Goal: Transaction & Acquisition: Purchase product/service

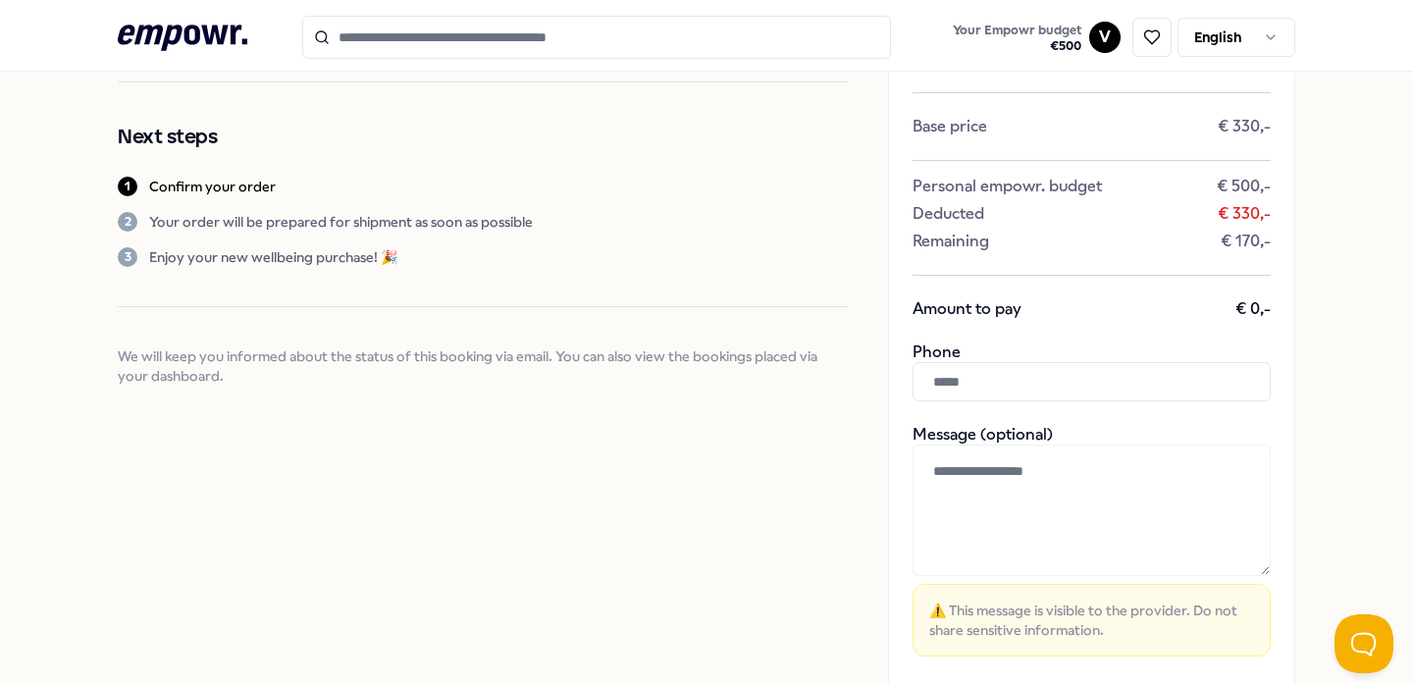
scroll to position [191, 0]
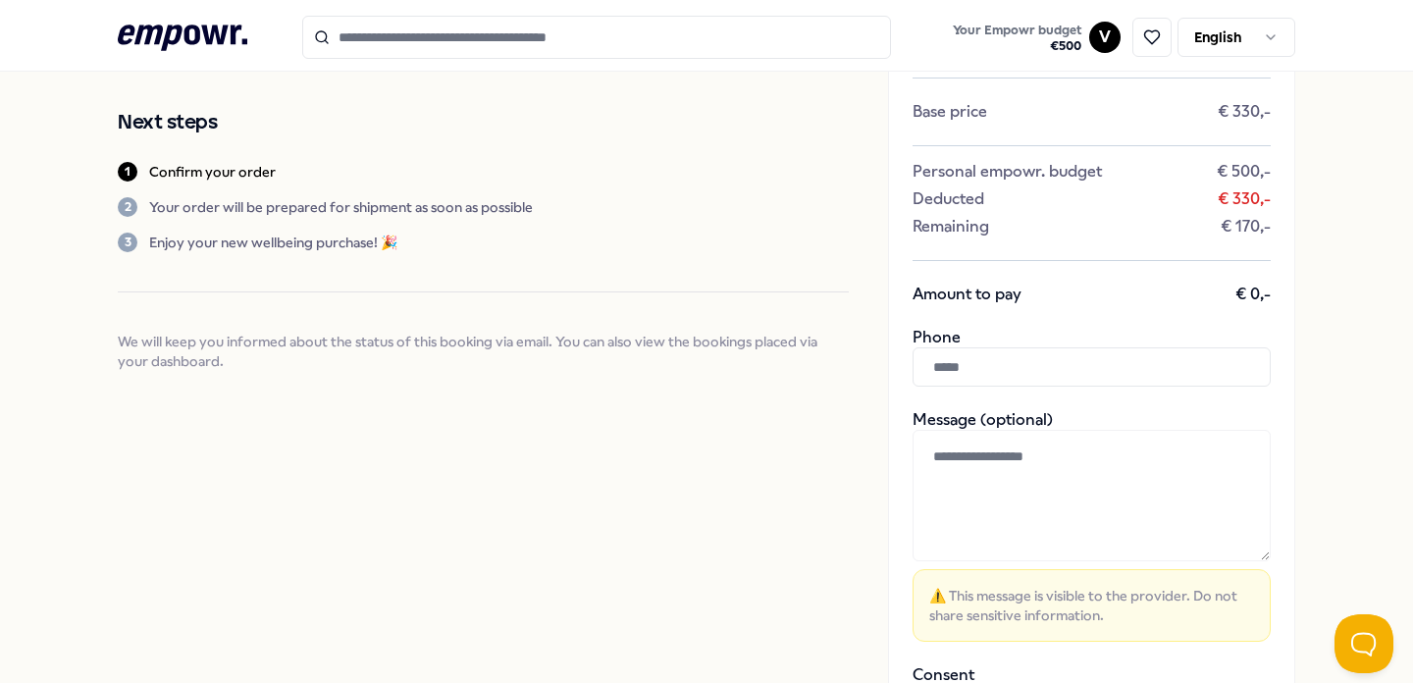
click at [956, 371] on input "text" at bounding box center [1091, 366] width 358 height 39
click at [956, 370] on input "text" at bounding box center [1091, 366] width 358 height 39
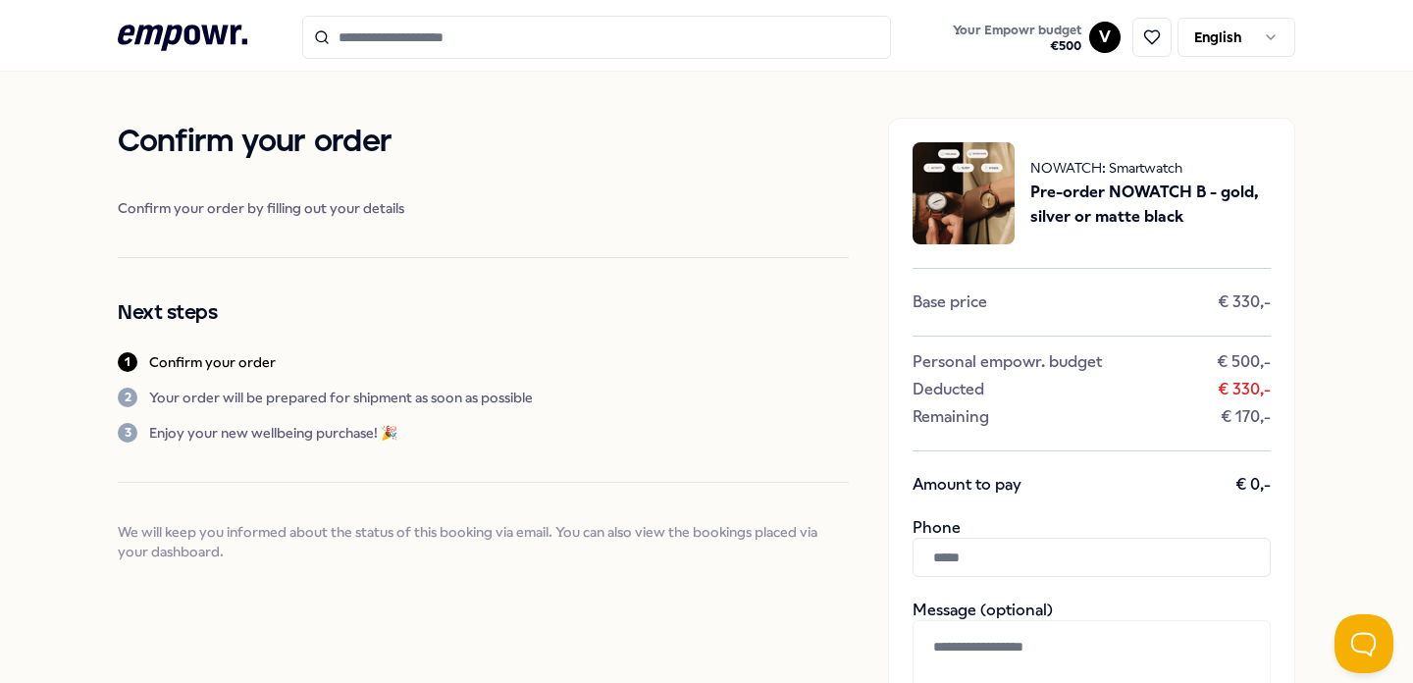
scroll to position [0, 0]
click at [1136, 199] on span "Pre-order NOWATCH B - gold, silver or matte black" at bounding box center [1150, 206] width 240 height 50
click at [1133, 211] on span "Pre-order NOWATCH B - gold, silver or matte black" at bounding box center [1150, 206] width 240 height 50
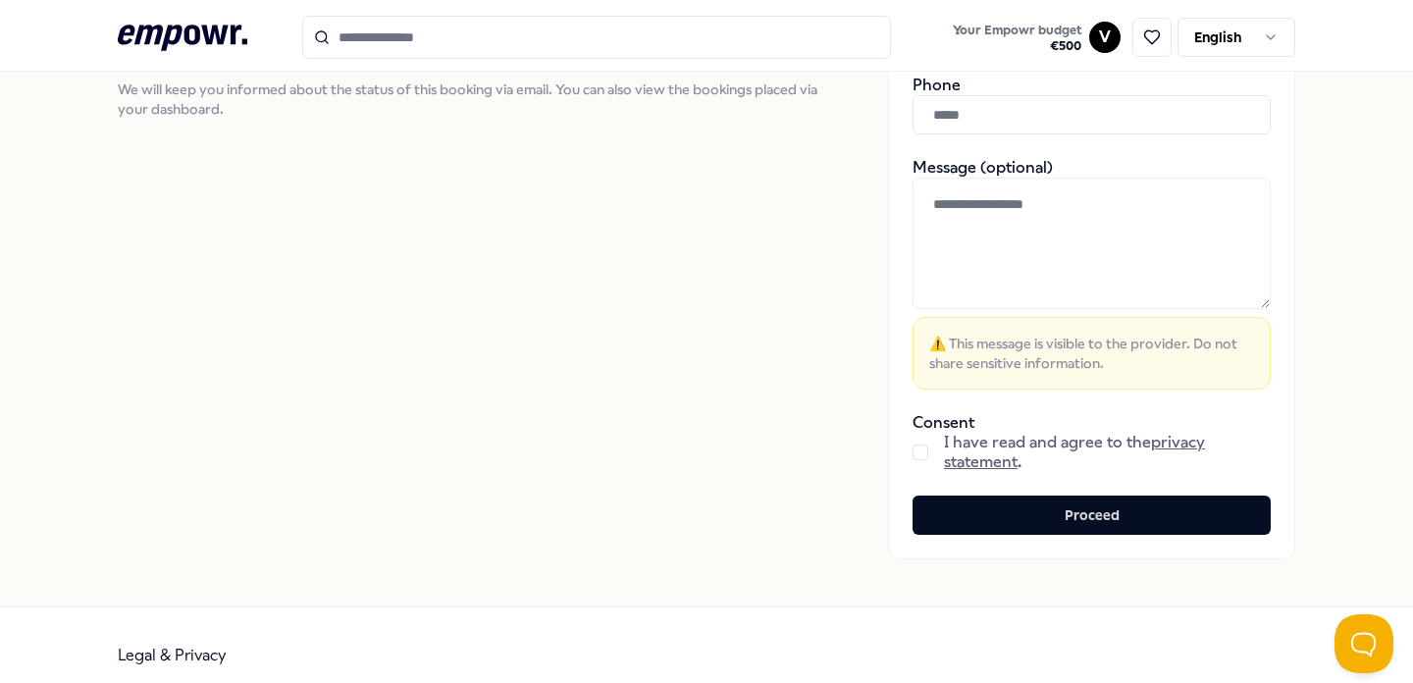
scroll to position [463, 0]
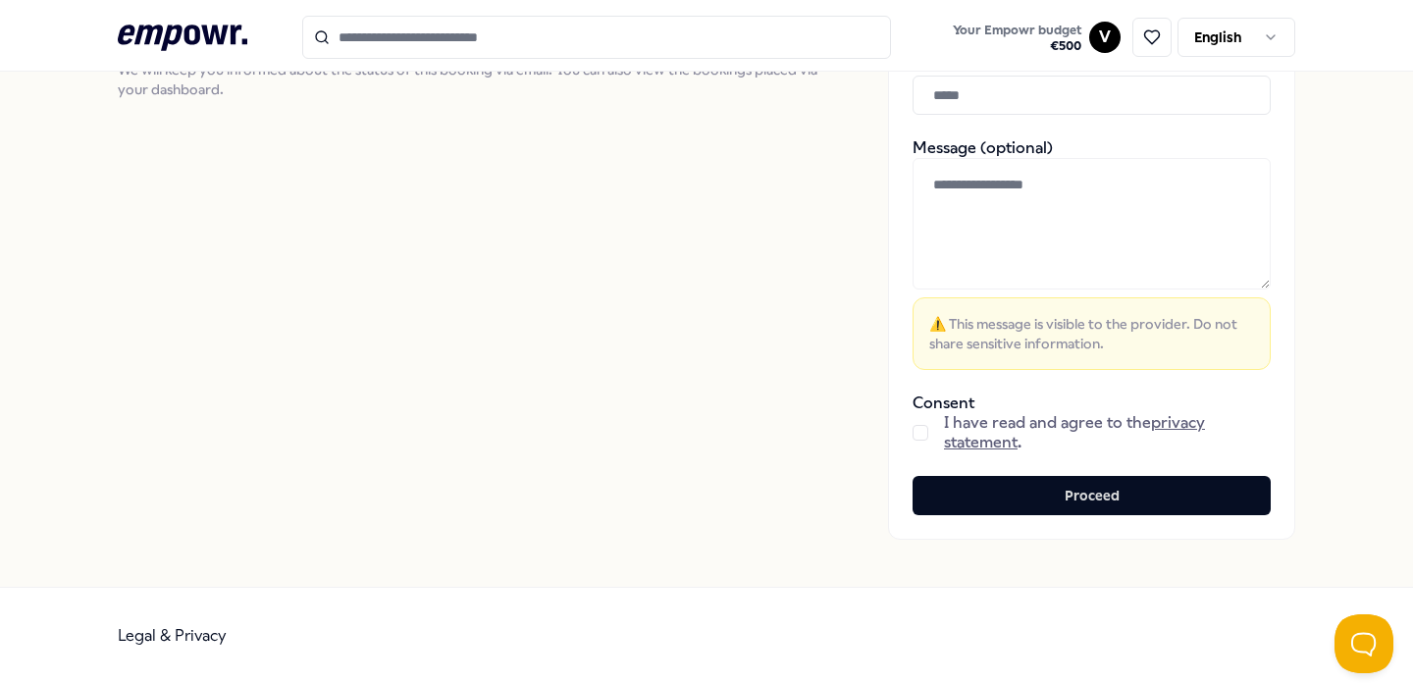
click at [921, 428] on button "button" at bounding box center [920, 433] width 16 height 16
click at [1174, 421] on link "privacy statement" at bounding box center [1074, 432] width 261 height 38
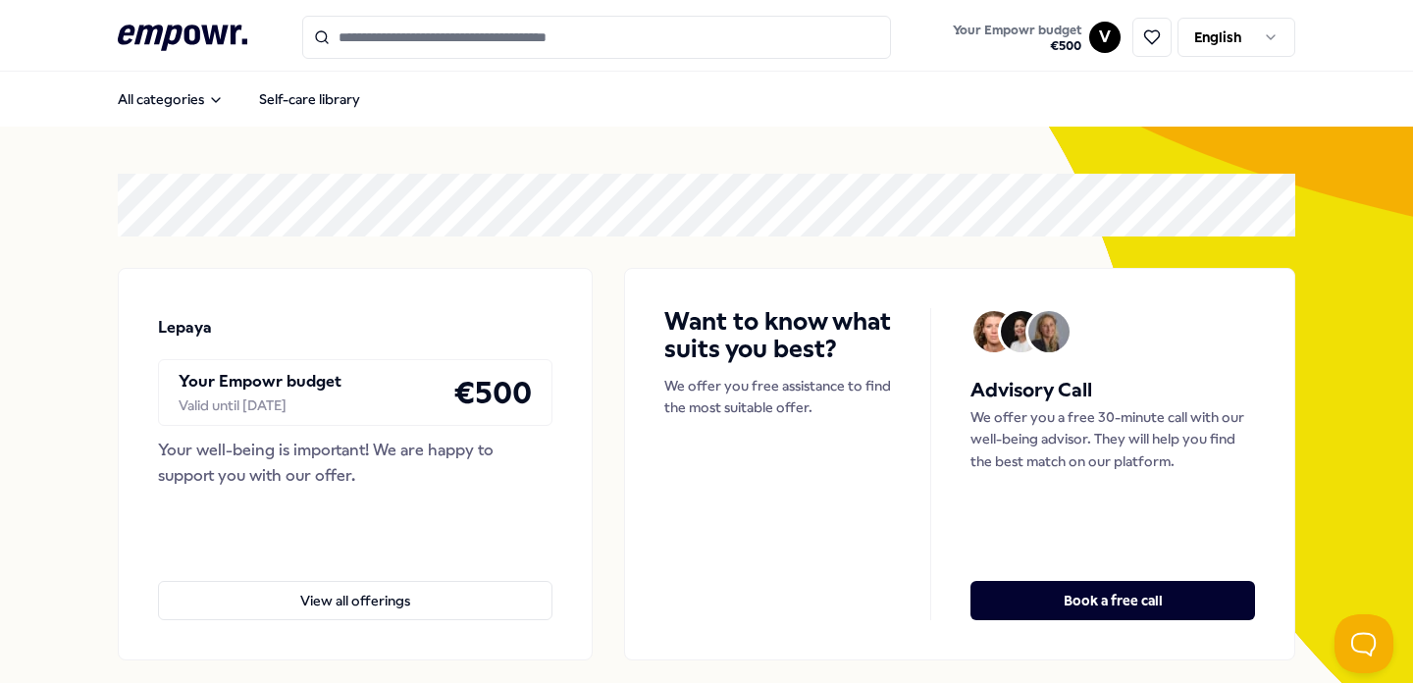
click at [465, 41] on input "Search for products, categories or subcategories" at bounding box center [596, 37] width 589 height 43
click at [470, 40] on input "Search for products, categories or subcategories" at bounding box center [596, 37] width 589 height 43
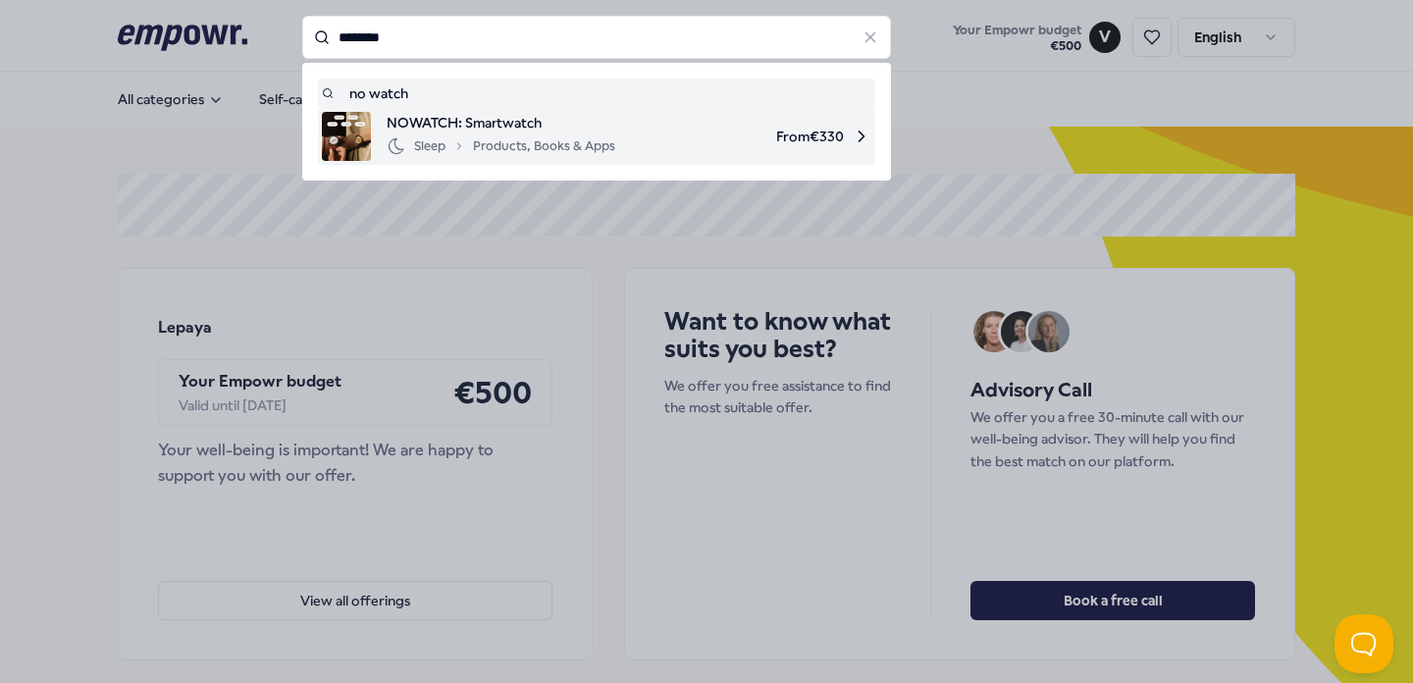
click at [479, 120] on span "NOWATCH: Smartwatch" at bounding box center [501, 123] width 229 height 22
type input "********"
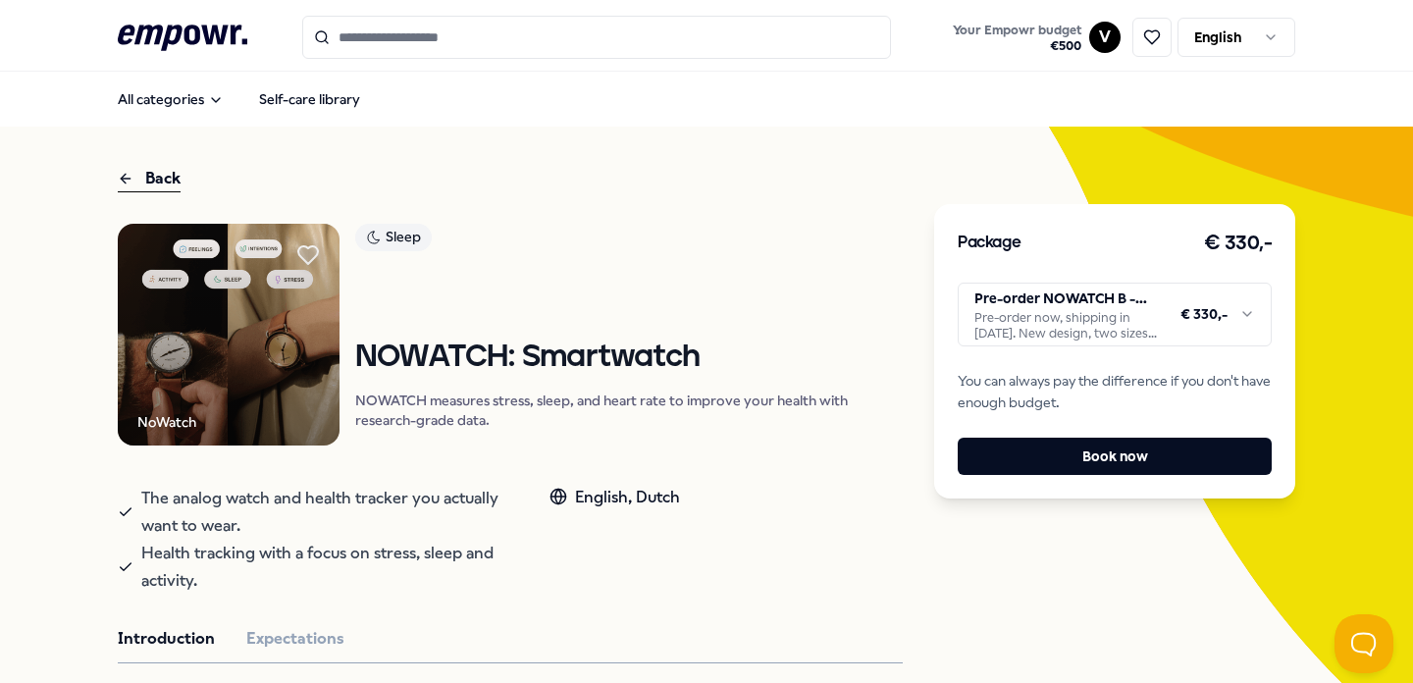
click at [1137, 277] on div "Package € 330,- Pre-order NOWATCH B - gold, silver or matte black Pre-order now…" at bounding box center [1114, 351] width 361 height 294
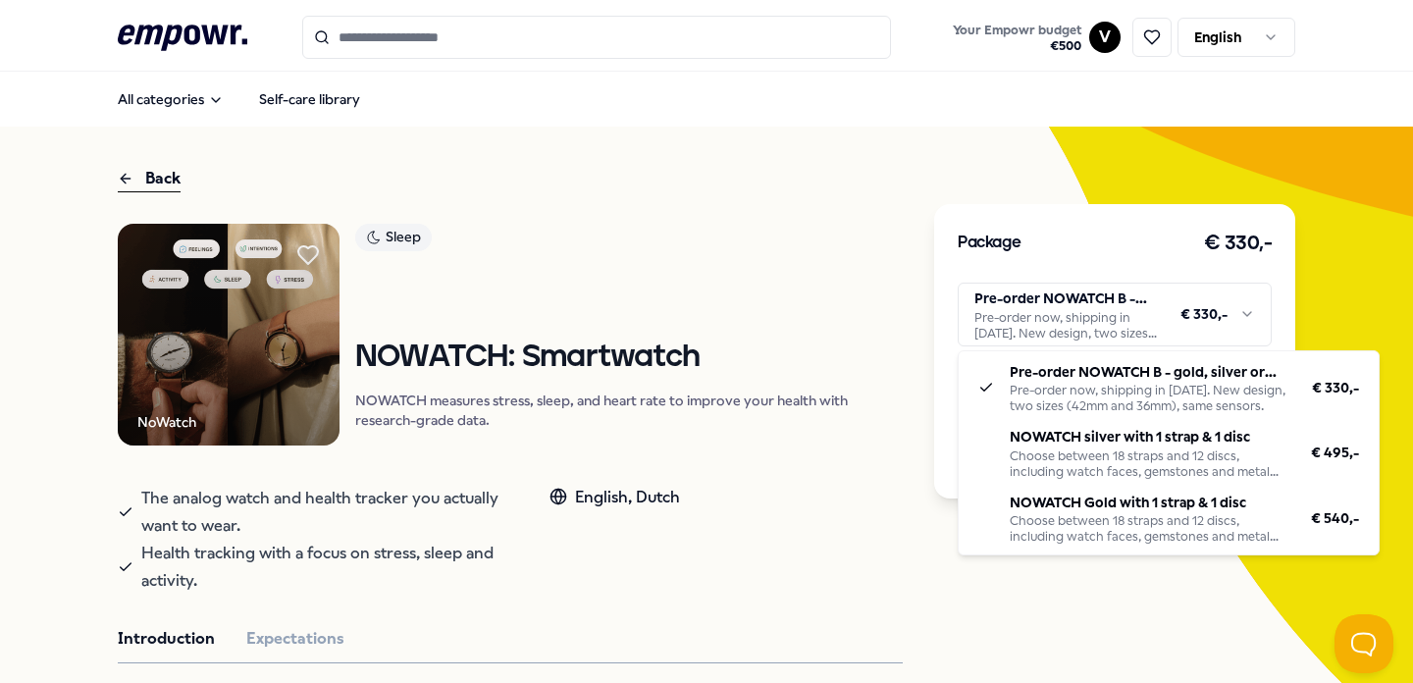
click at [1131, 311] on html ".empowr-logo_svg__cls-1{fill:#03032f} Your Empowr budget € 500 V English All ca…" at bounding box center [706, 341] width 1413 height 683
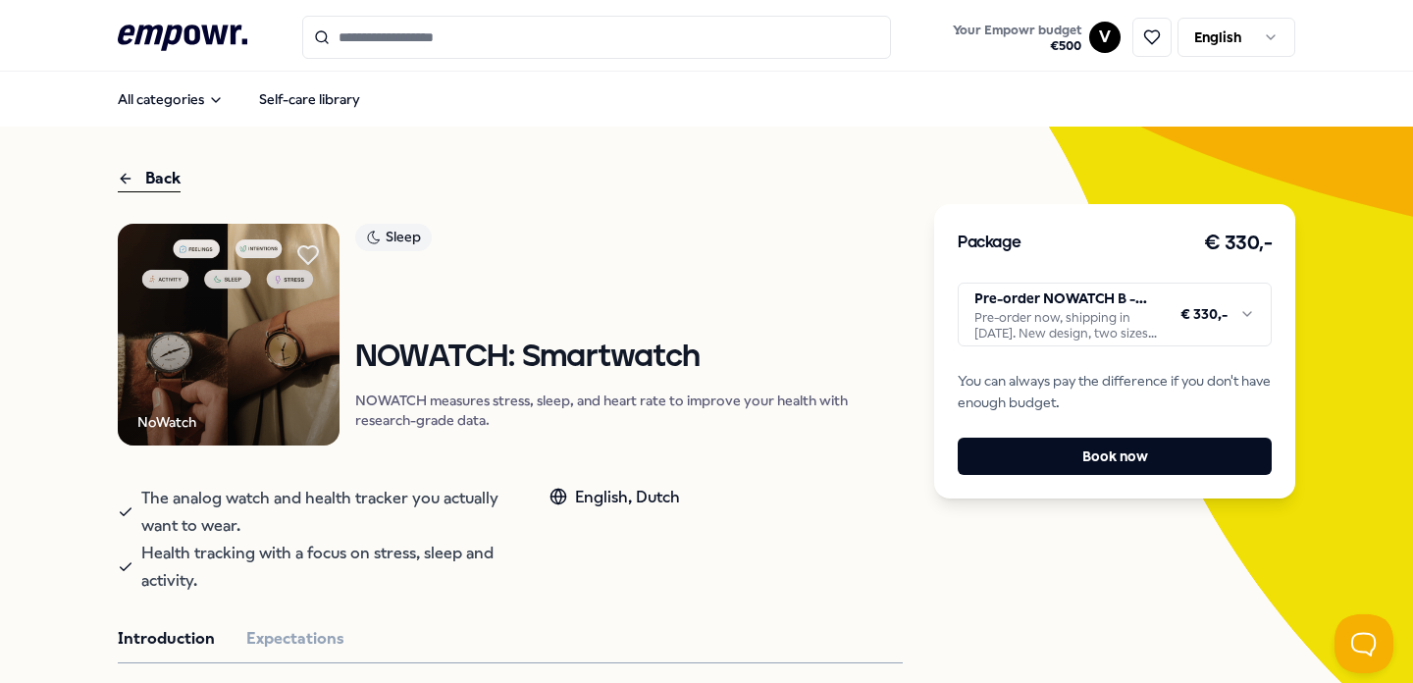
click at [1131, 311] on html ".empowr-logo_svg__cls-1{fill:#03032f} Your Empowr budget € 500 V English All ca…" at bounding box center [706, 341] width 1413 height 683
click at [1112, 335] on html ".empowr-logo_svg__cls-1{fill:#03032f} Your Empowr budget € 500 V English All ca…" at bounding box center [706, 341] width 1413 height 683
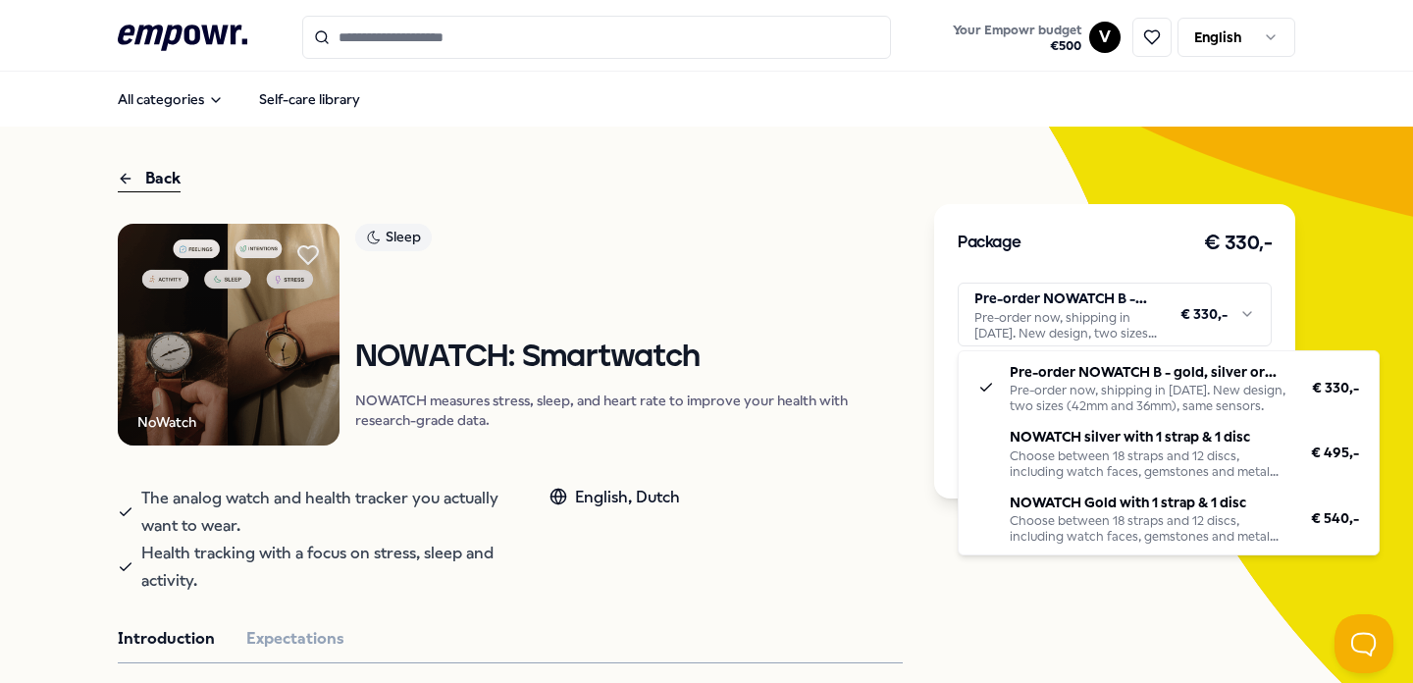
click at [1113, 314] on html ".empowr-logo_svg__cls-1{fill:#03032f} Your Empowr budget € 500 V English All ca…" at bounding box center [706, 341] width 1413 height 683
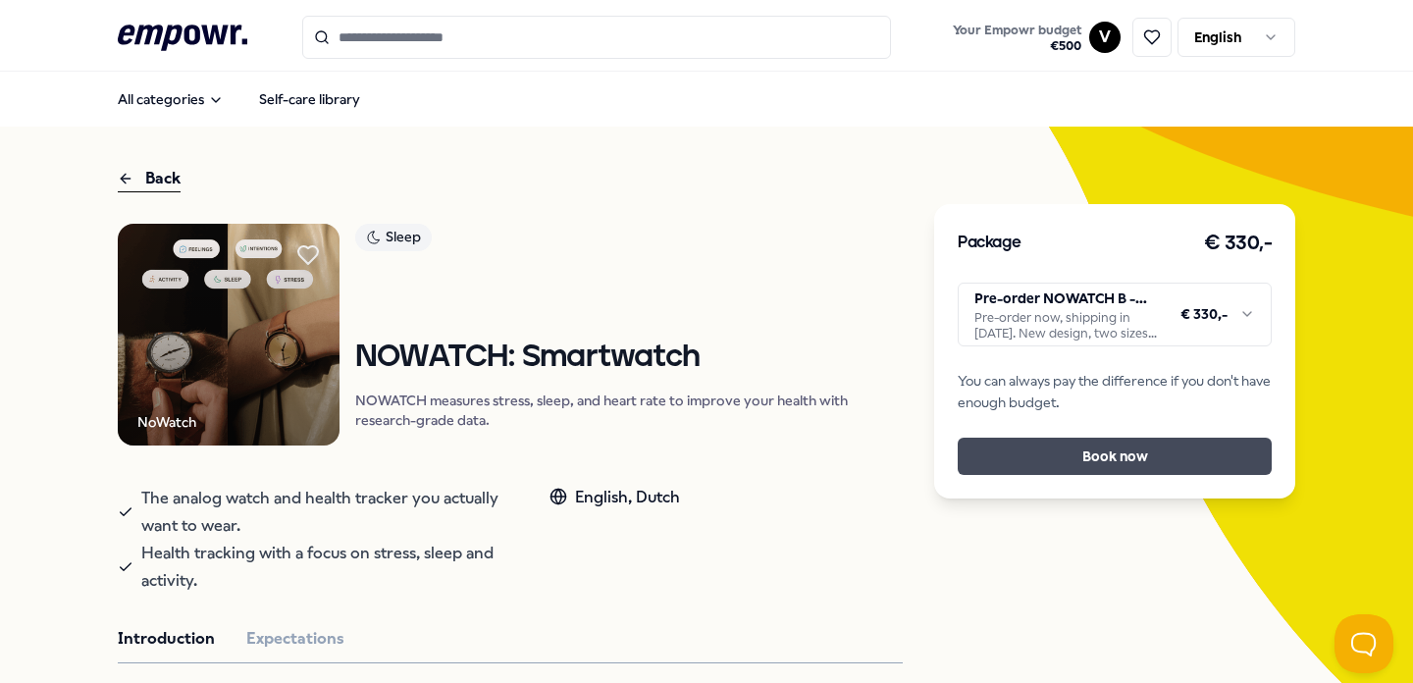
click at [1109, 462] on button "Book now" at bounding box center [1114, 456] width 314 height 37
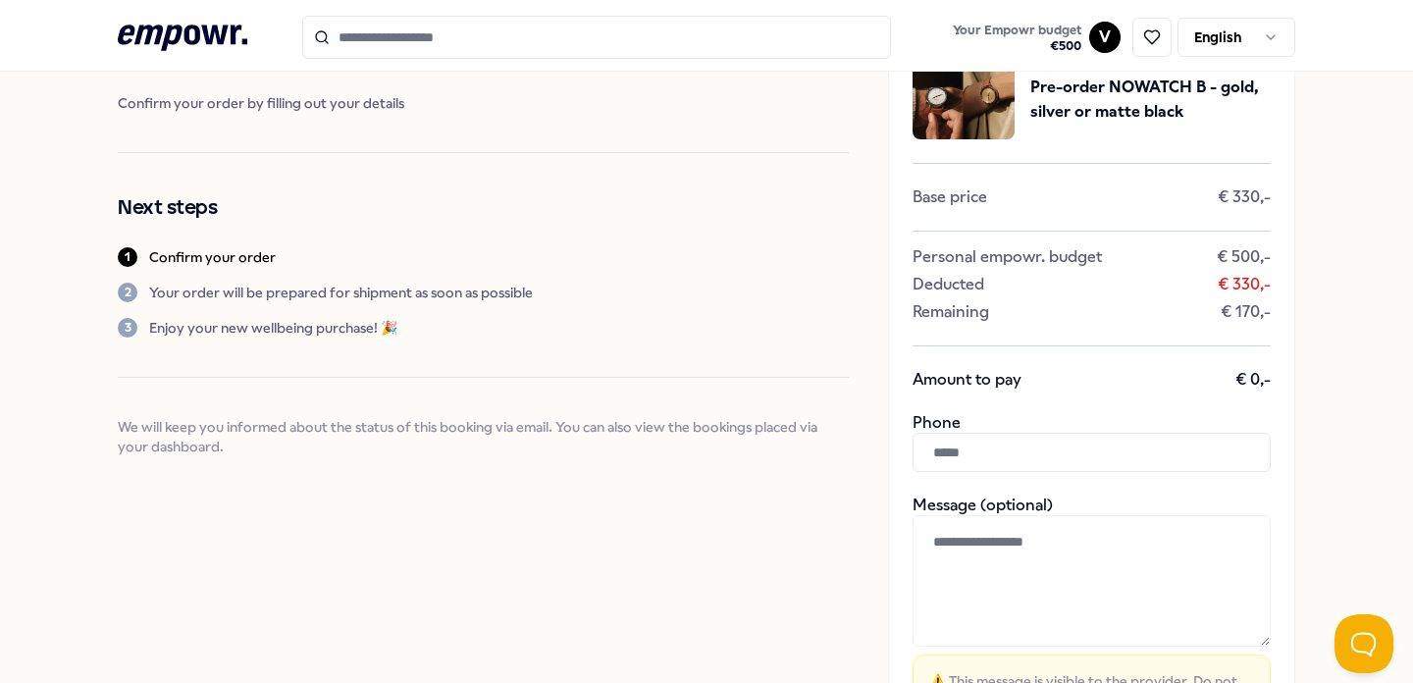
scroll to position [95, 0]
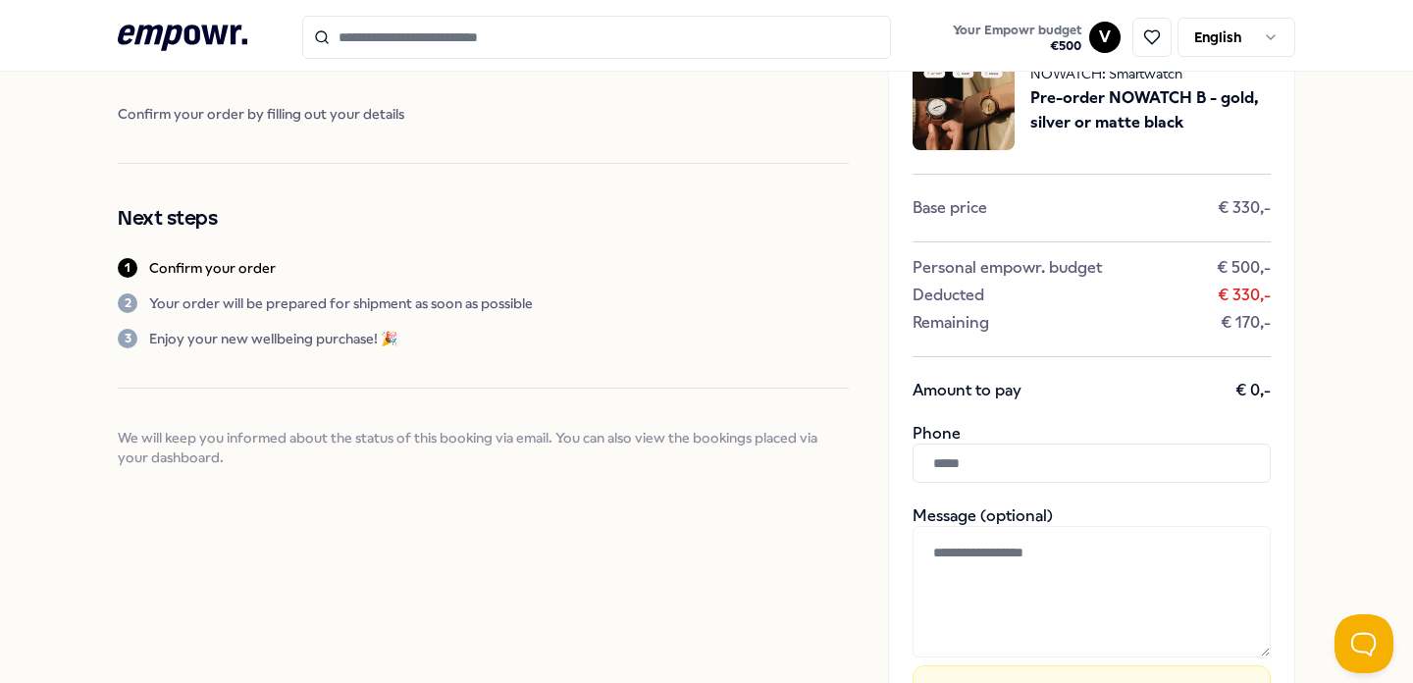
click at [980, 460] on input "text" at bounding box center [1091, 462] width 358 height 39
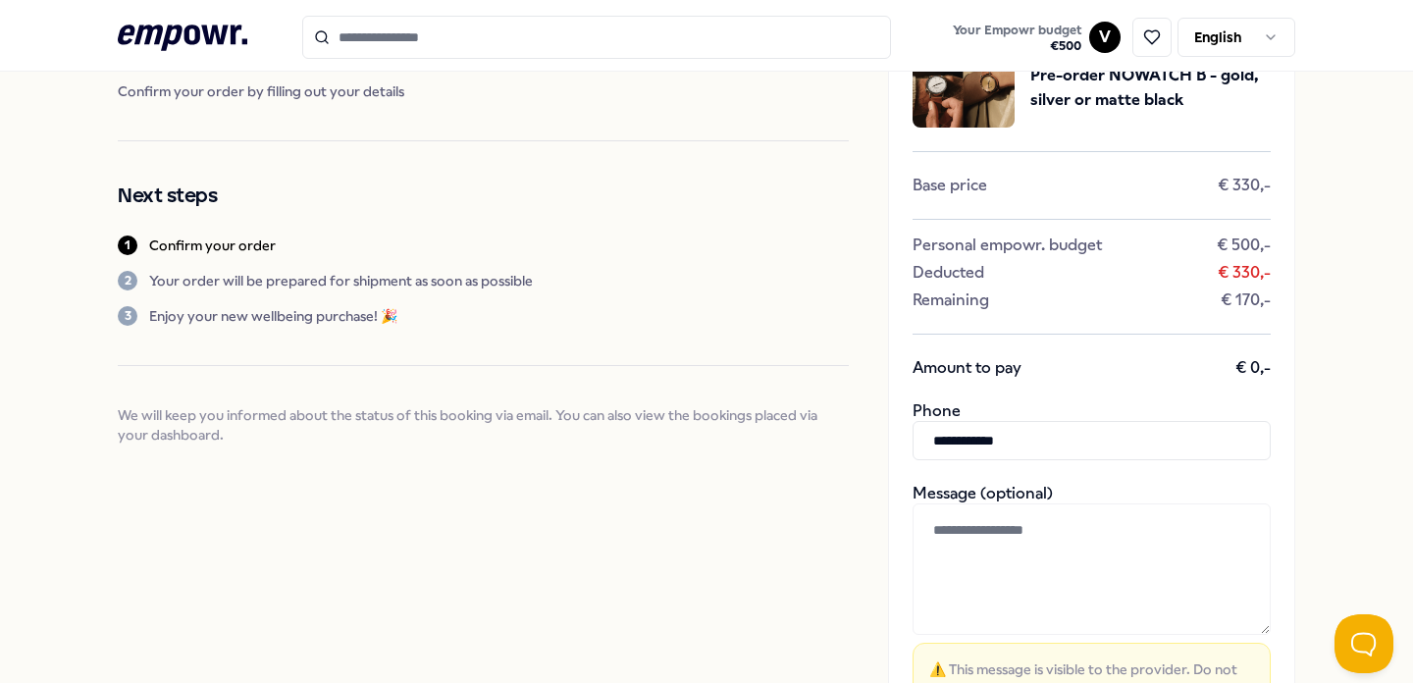
type input "**********"
click at [1133, 536] on textarea at bounding box center [1091, 568] width 358 height 131
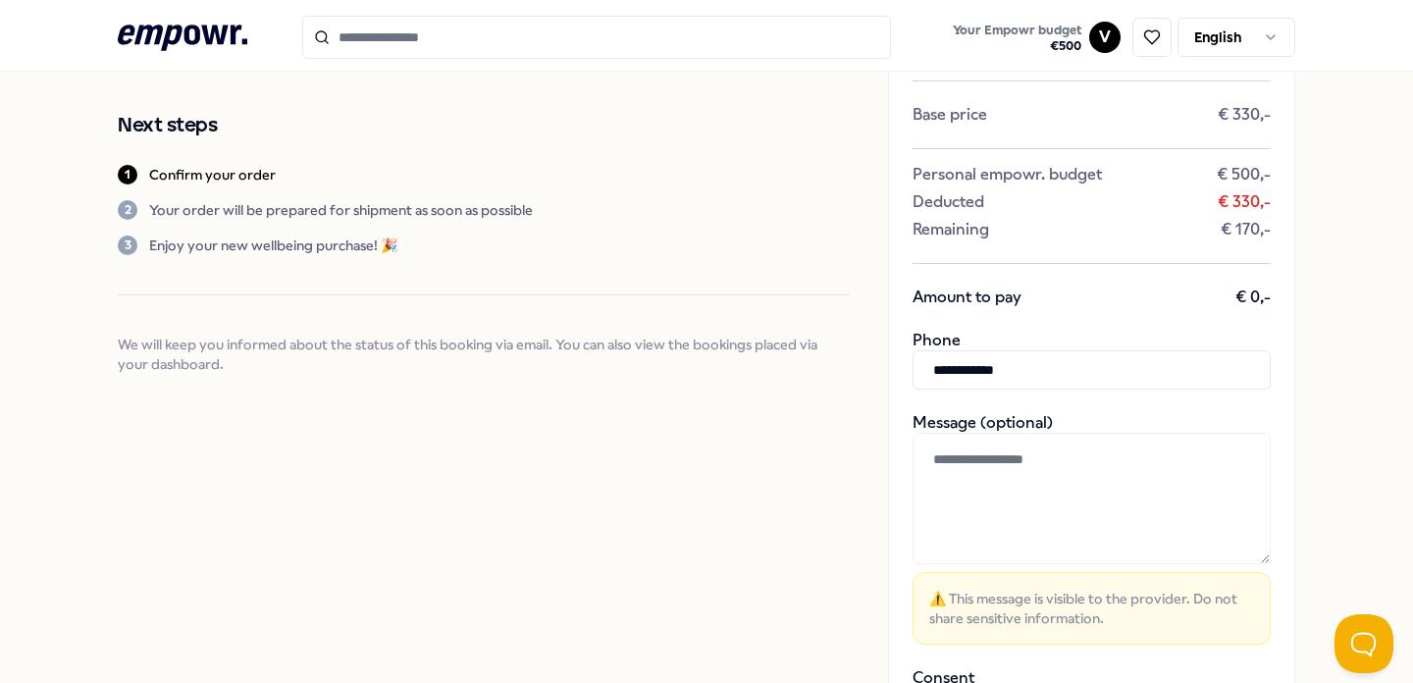
scroll to position [285, 0]
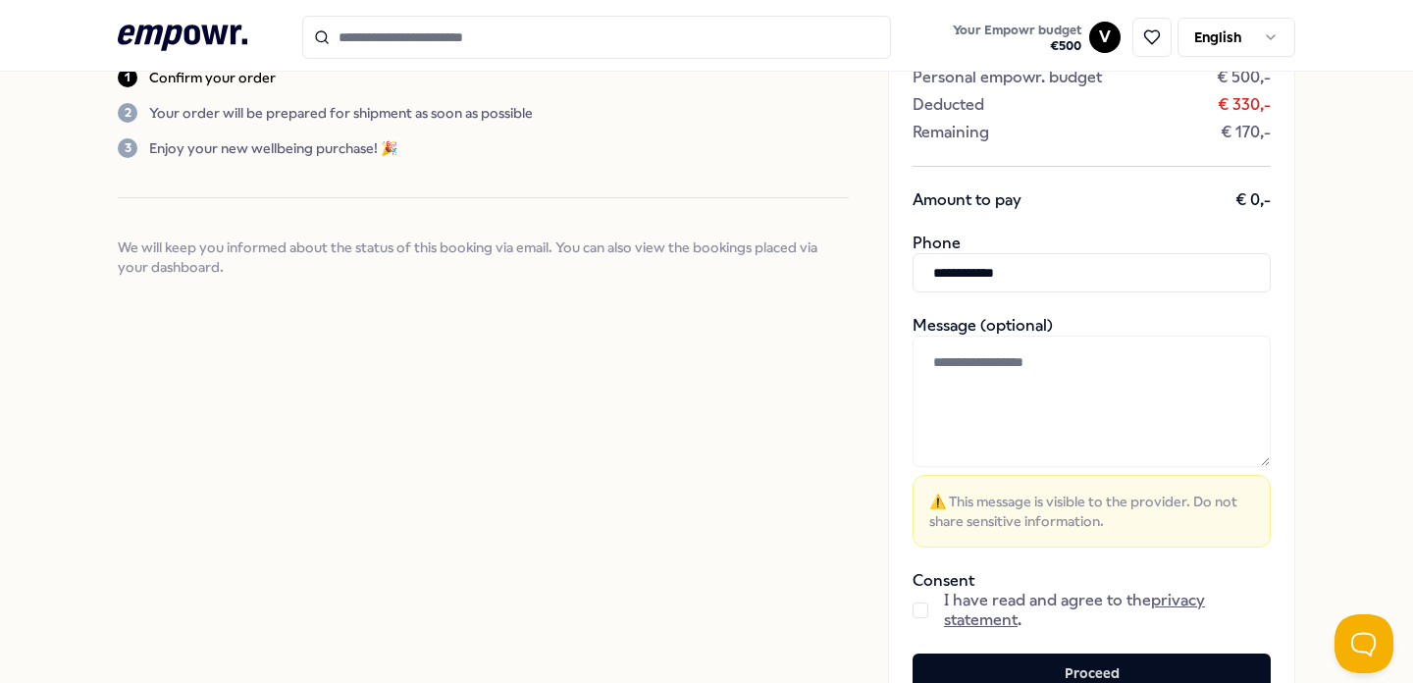
drag, startPoint x: 919, startPoint y: 609, endPoint x: 936, endPoint y: 595, distance: 21.6
click at [919, 609] on button "button" at bounding box center [920, 610] width 16 height 16
click at [1033, 389] on textarea at bounding box center [1091, 400] width 358 height 131
click at [994, 365] on textarea at bounding box center [1091, 400] width 358 height 131
click at [1042, 366] on textarea at bounding box center [1091, 400] width 358 height 131
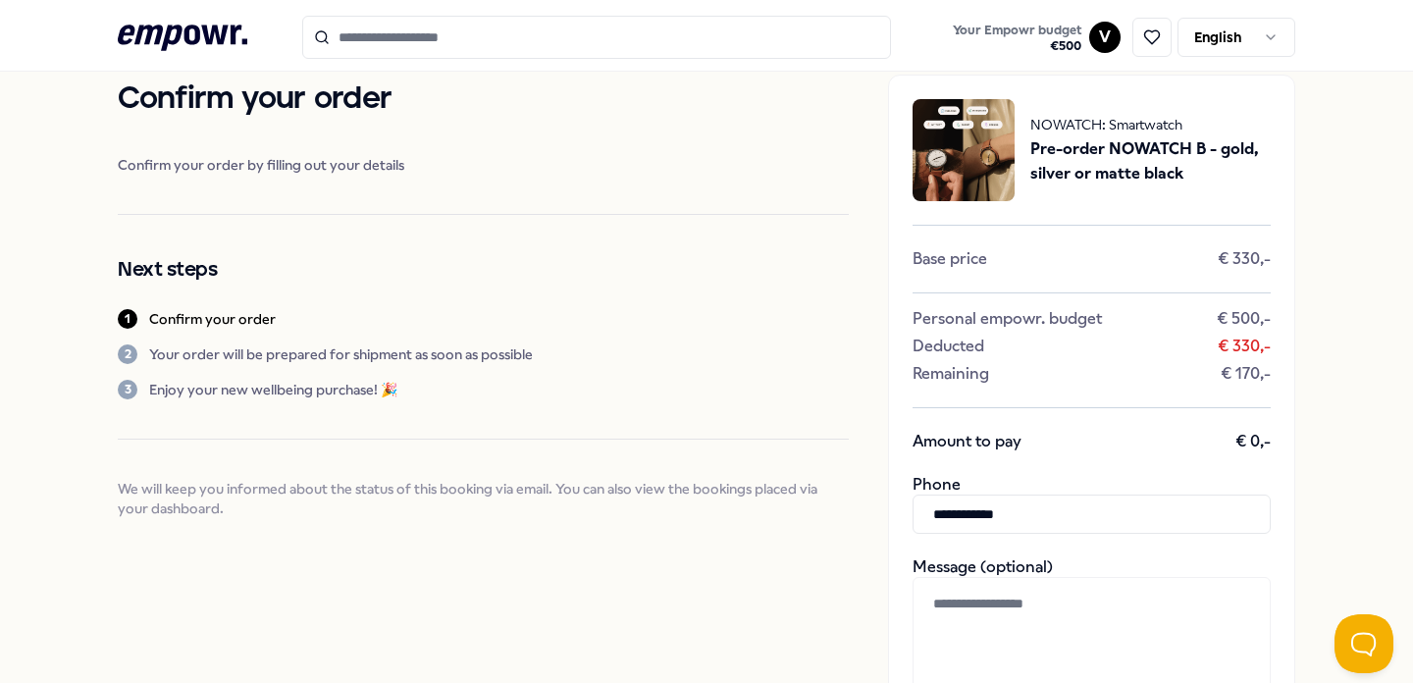
scroll to position [0, 0]
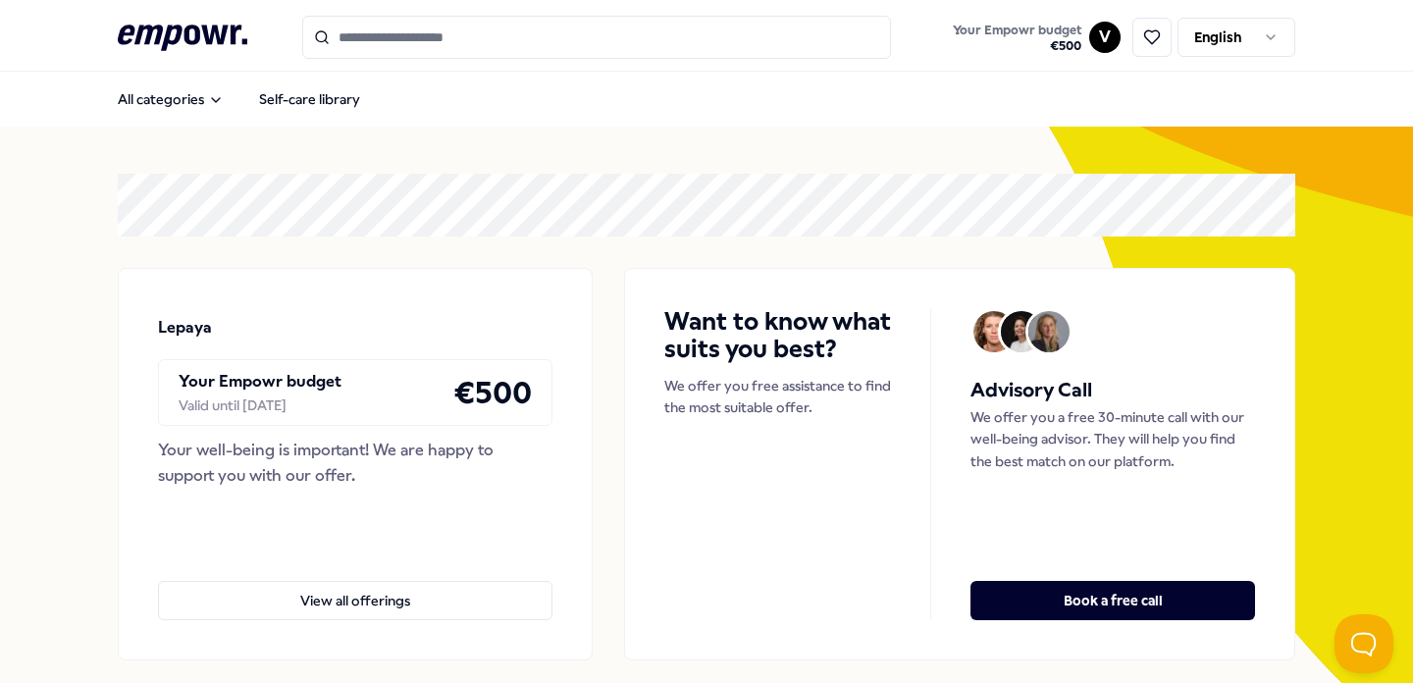
click at [528, 37] on input "Search for products, categories or subcategories" at bounding box center [596, 37] width 589 height 43
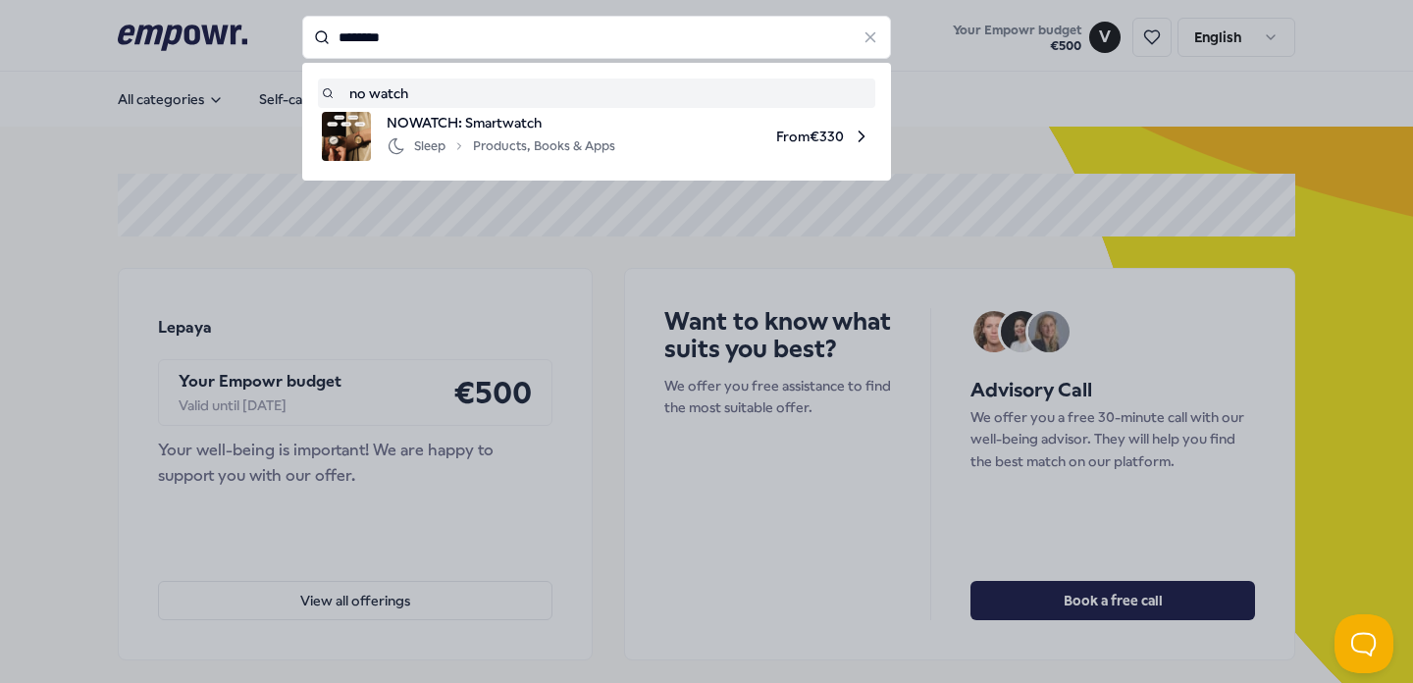
type input "********"
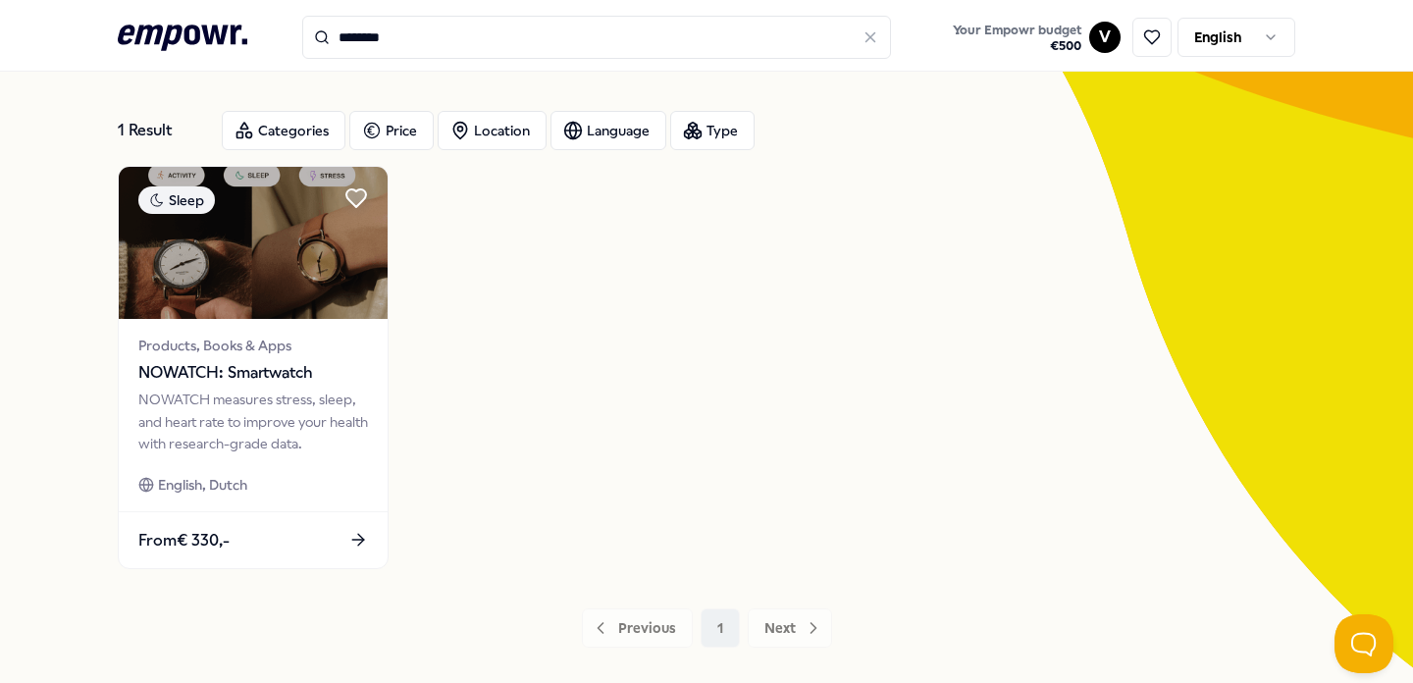
scroll to position [187, 0]
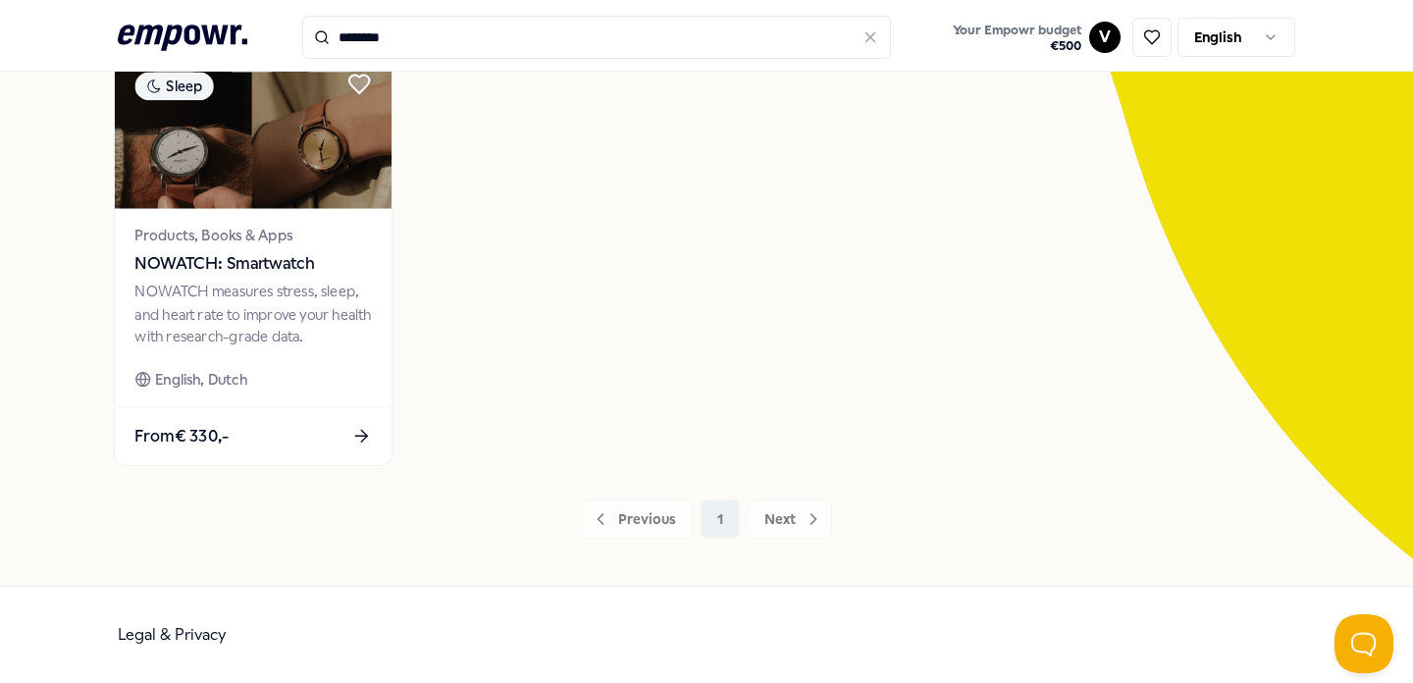
click at [258, 296] on div "NOWATCH measures stress, sleep, and heart rate to improve your health with rese…" at bounding box center [252, 315] width 236 height 68
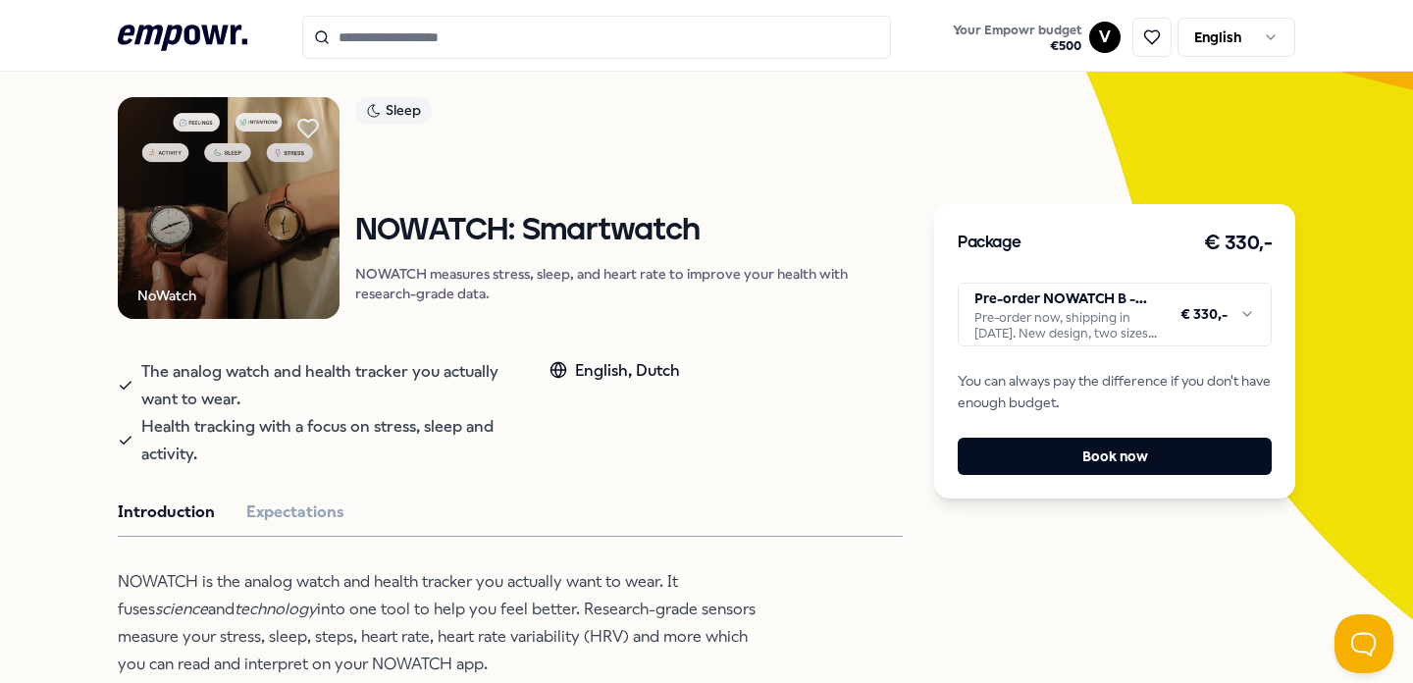
click at [1206, 314] on html ".empowr-logo_svg__cls-1{fill:#03032f} Your Empowr budget € 500 V English All ca…" at bounding box center [706, 341] width 1413 height 683
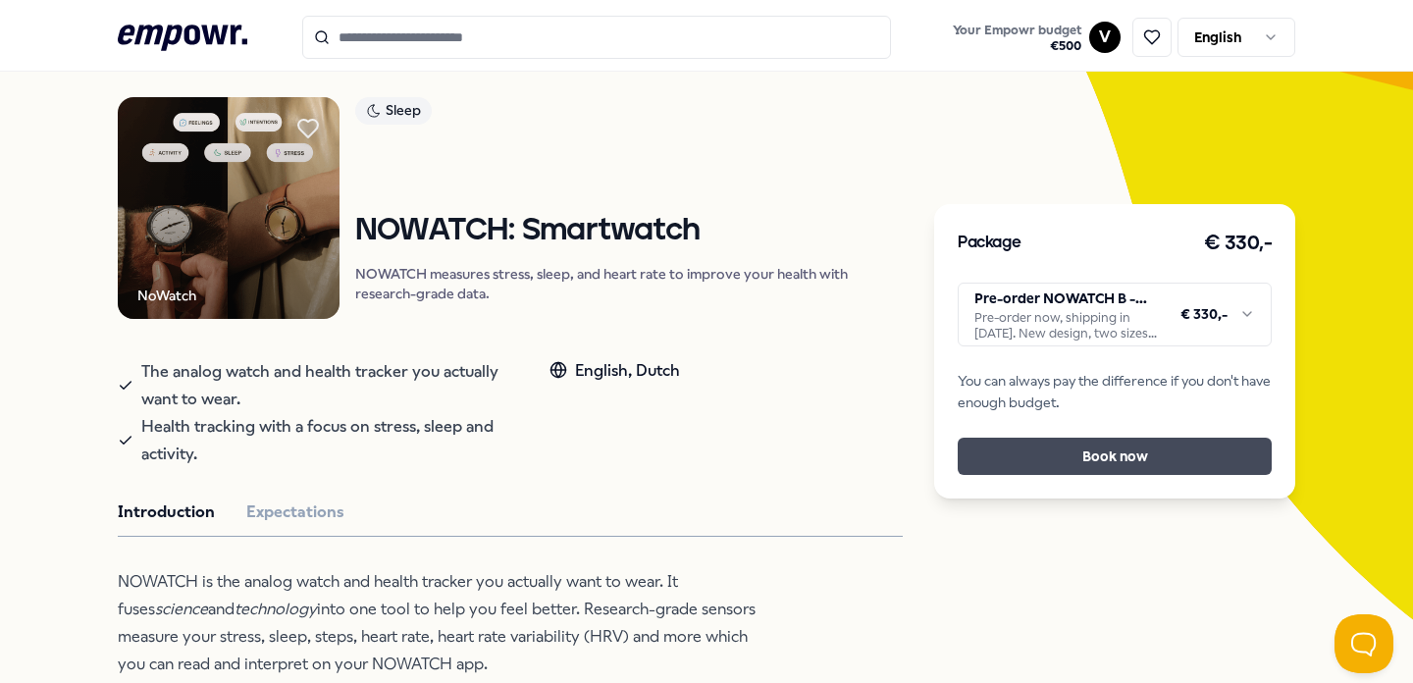
click at [1144, 462] on button "Book now" at bounding box center [1114, 456] width 314 height 37
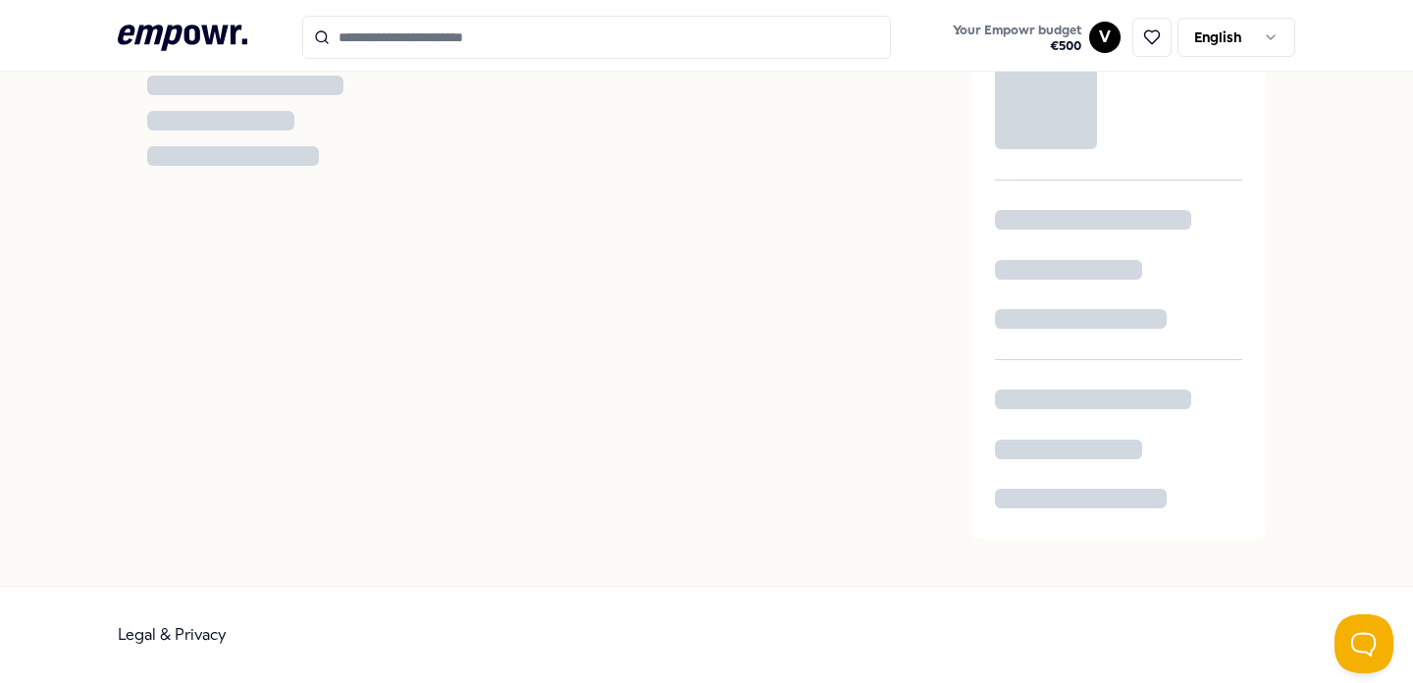
scroll to position [72, 0]
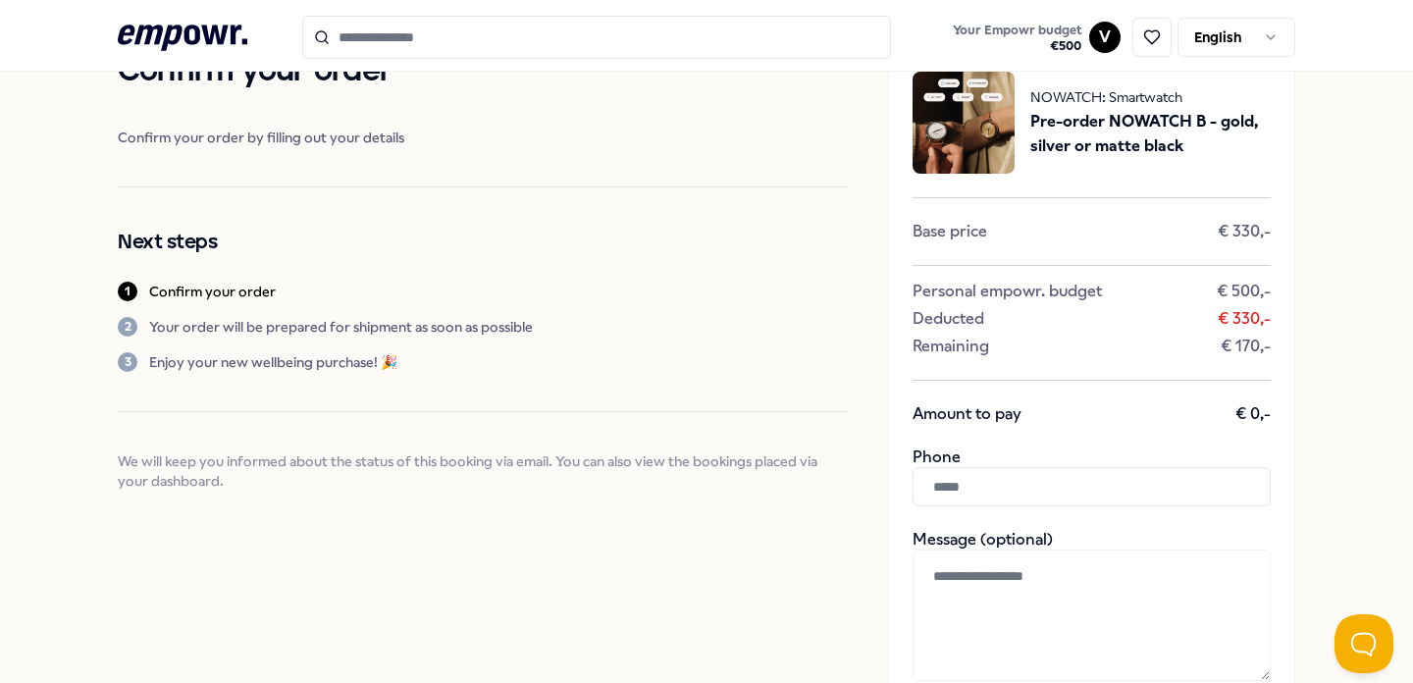
click at [1065, 478] on input "text" at bounding box center [1091, 486] width 358 height 39
type input "**********"
click at [1147, 601] on textarea at bounding box center [1091, 614] width 358 height 131
click at [1122, 593] on textarea at bounding box center [1091, 614] width 358 height 131
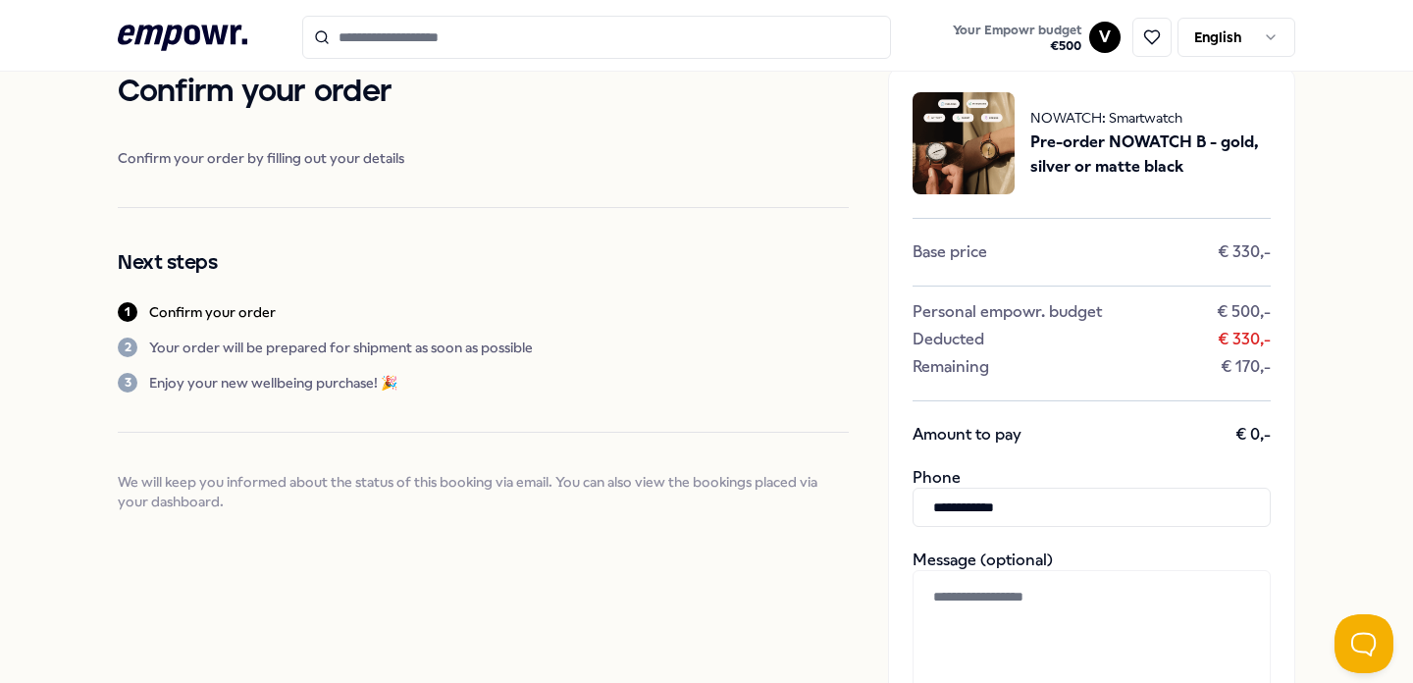
scroll to position [60, 0]
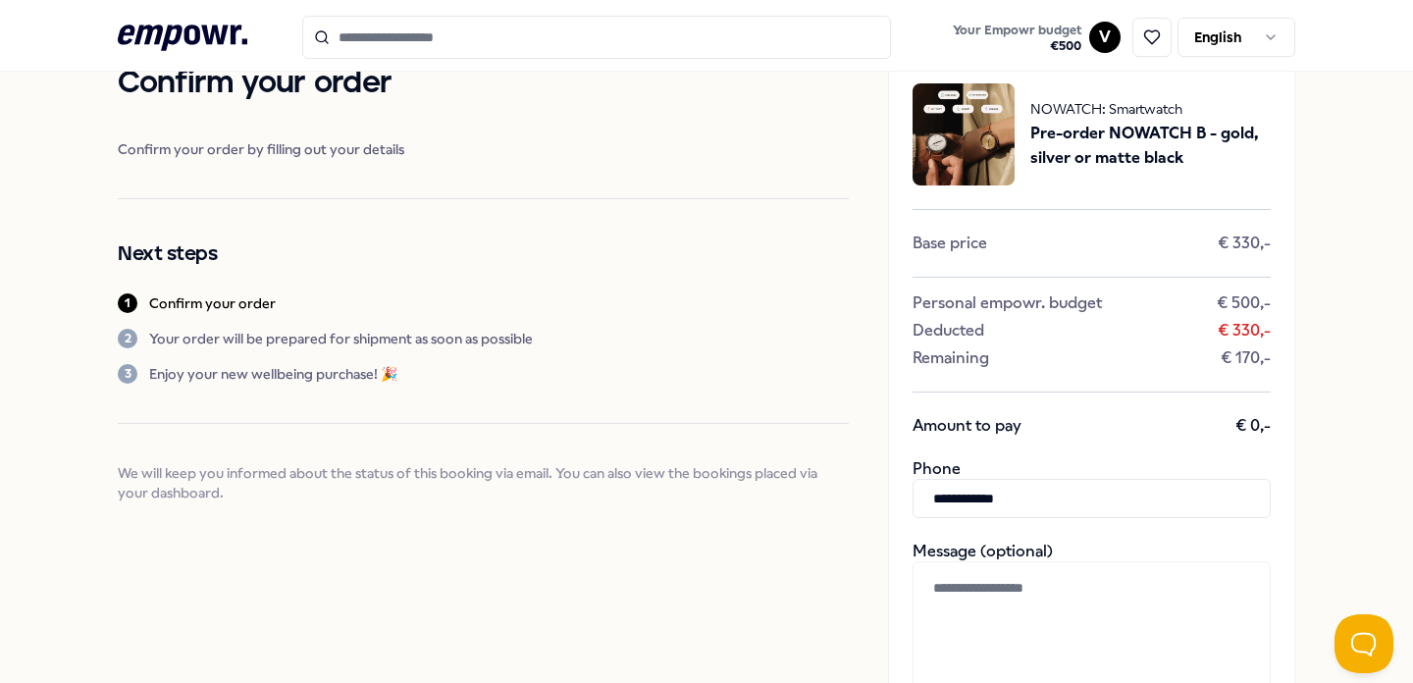
type textarea "*"
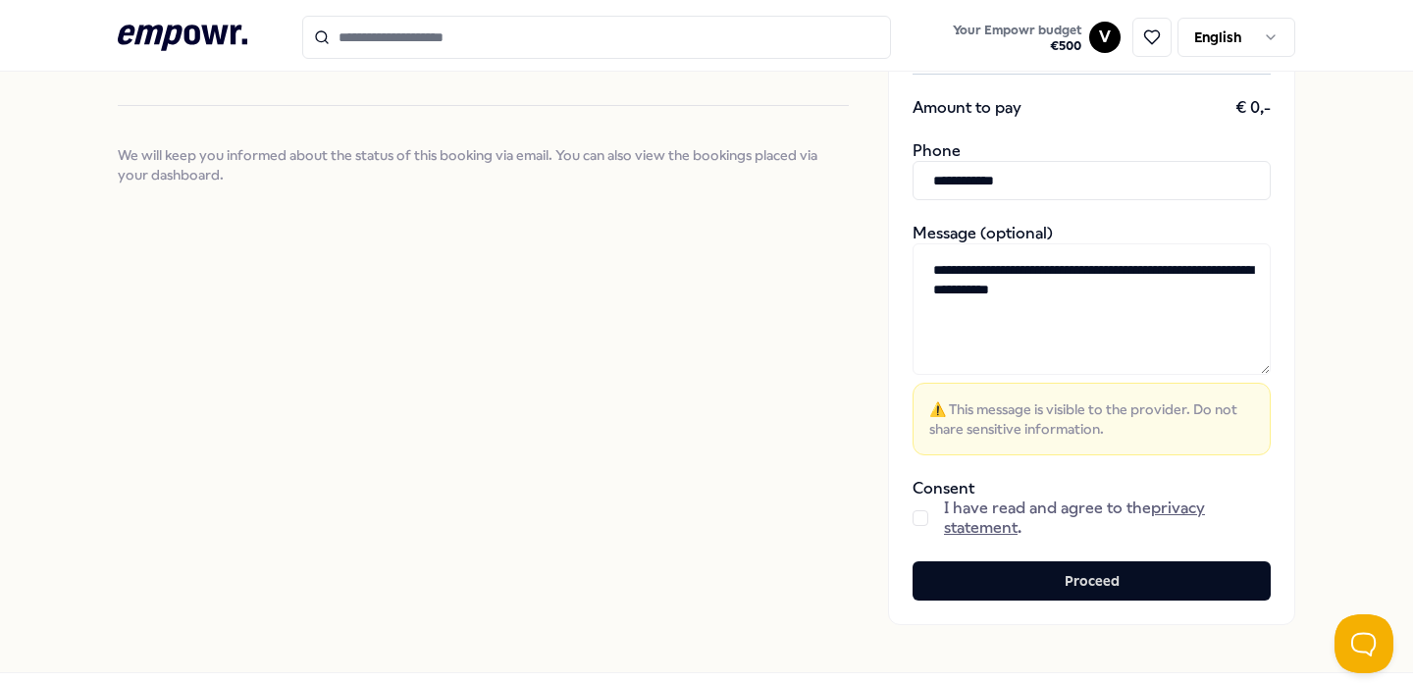
scroll to position [407, 0]
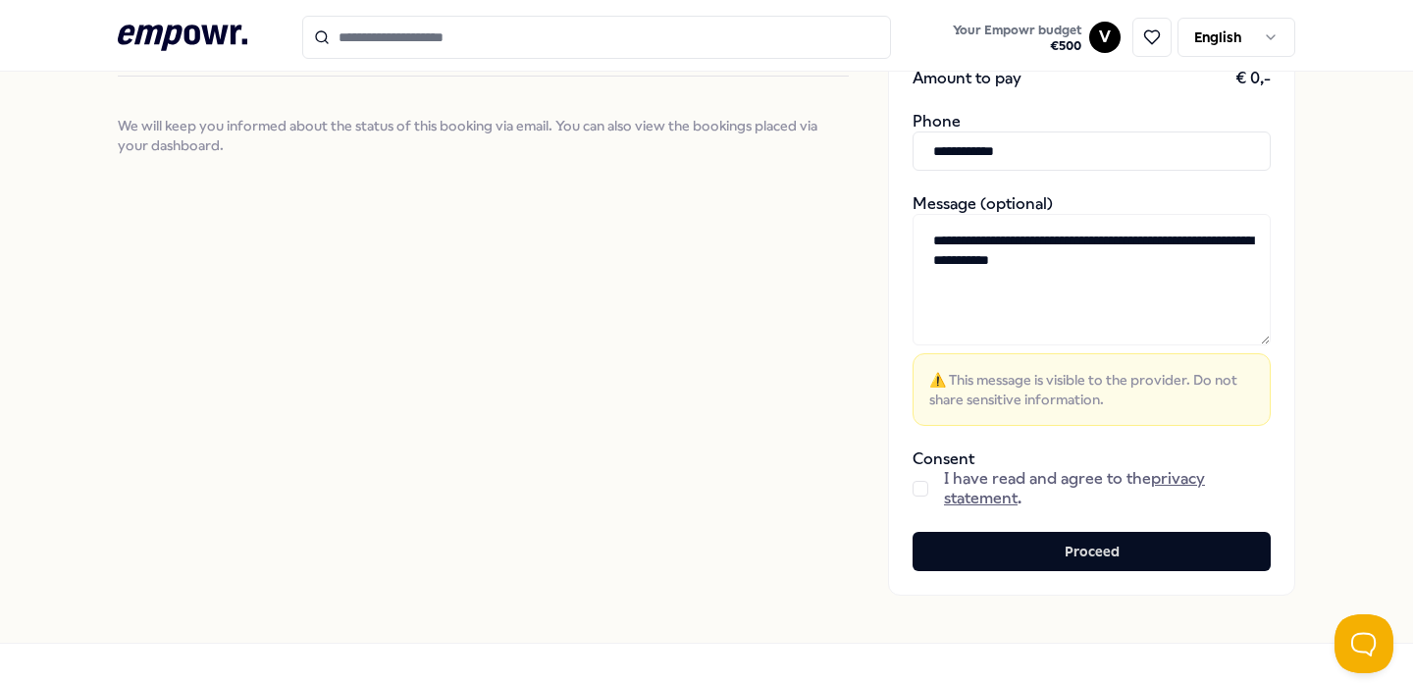
type textarea "**********"
click at [924, 488] on button "button" at bounding box center [920, 489] width 16 height 16
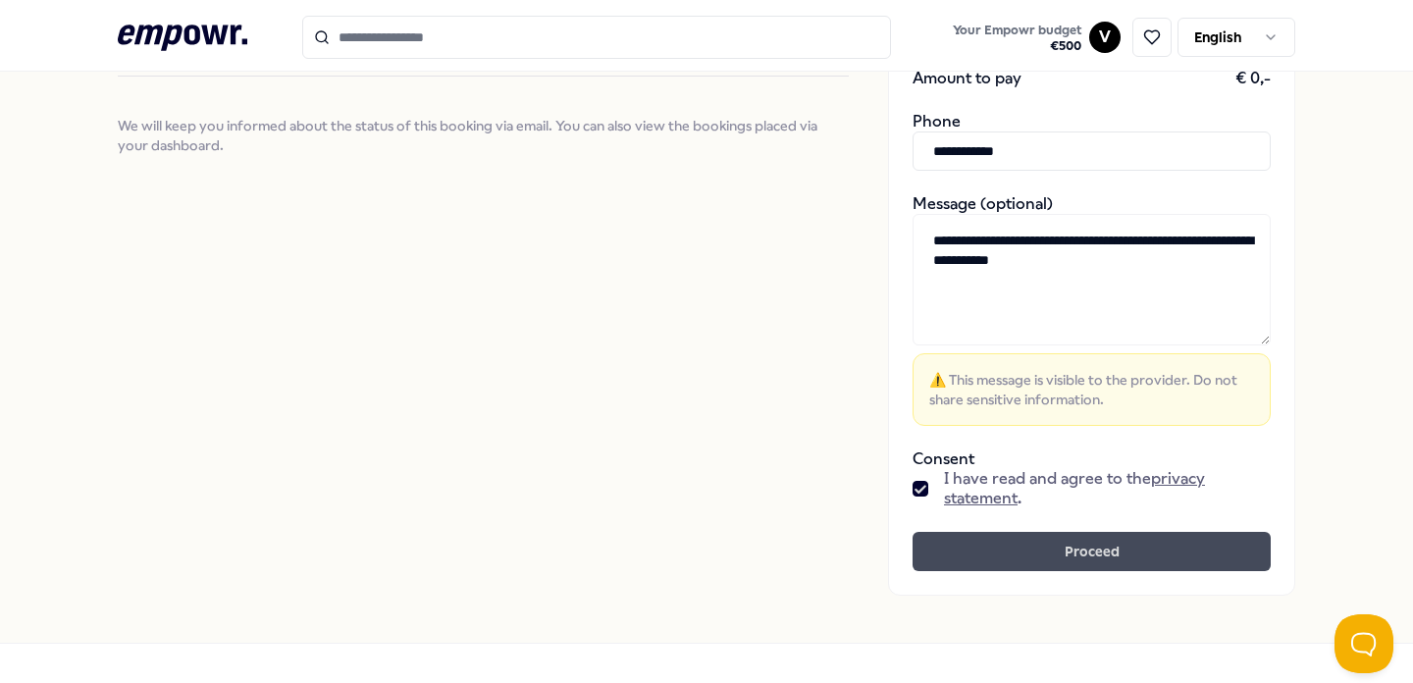
click at [1039, 558] on button "Proceed" at bounding box center [1091, 551] width 358 height 39
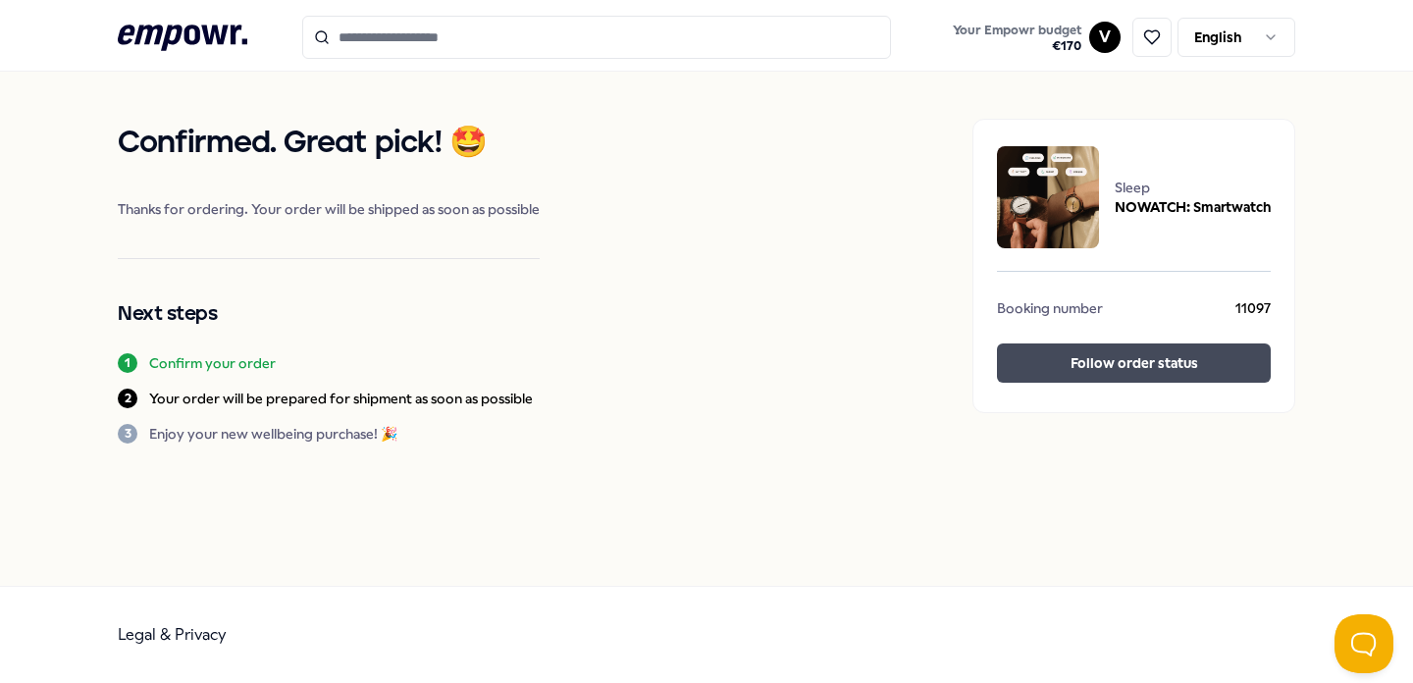
click at [1121, 353] on button "Follow order status" at bounding box center [1134, 362] width 274 height 39
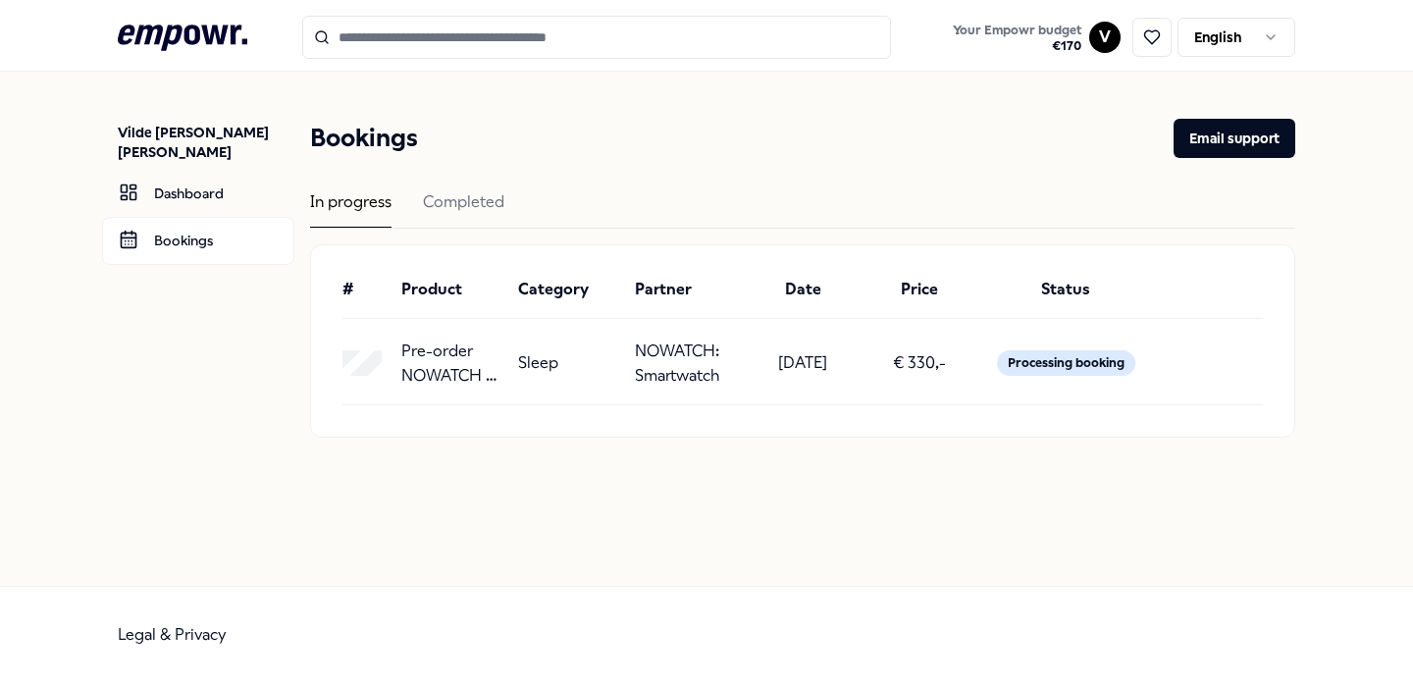
click at [577, 372] on div "Sleep" at bounding box center [568, 363] width 101 height 50
click at [463, 370] on p "Pre-order NOWATCH B - gold, silver or matte black" at bounding box center [451, 363] width 101 height 50
